Goal: Information Seeking & Learning: Check status

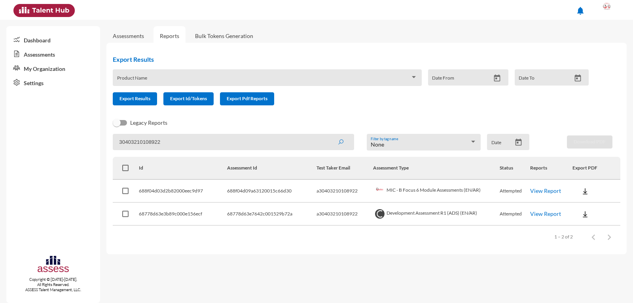
click at [541, 193] on link "View Report" at bounding box center [545, 190] width 31 height 7
click at [543, 192] on link "View Report" at bounding box center [545, 190] width 31 height 7
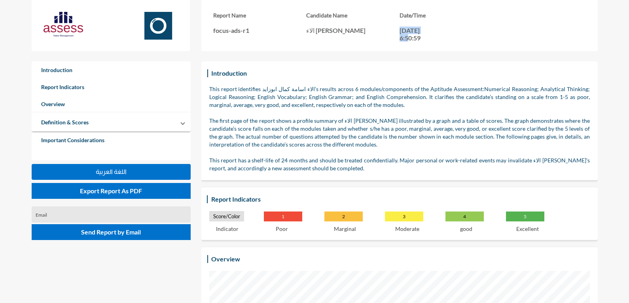
drag, startPoint x: 432, startPoint y: 30, endPoint x: 400, endPoint y: 29, distance: 32.9
click at [400, 29] on p "[DATE] 6:50:59" at bounding box center [418, 34] width 36 height 15
copy p "[DATE]"
